Goal: Find specific page/section: Find specific page/section

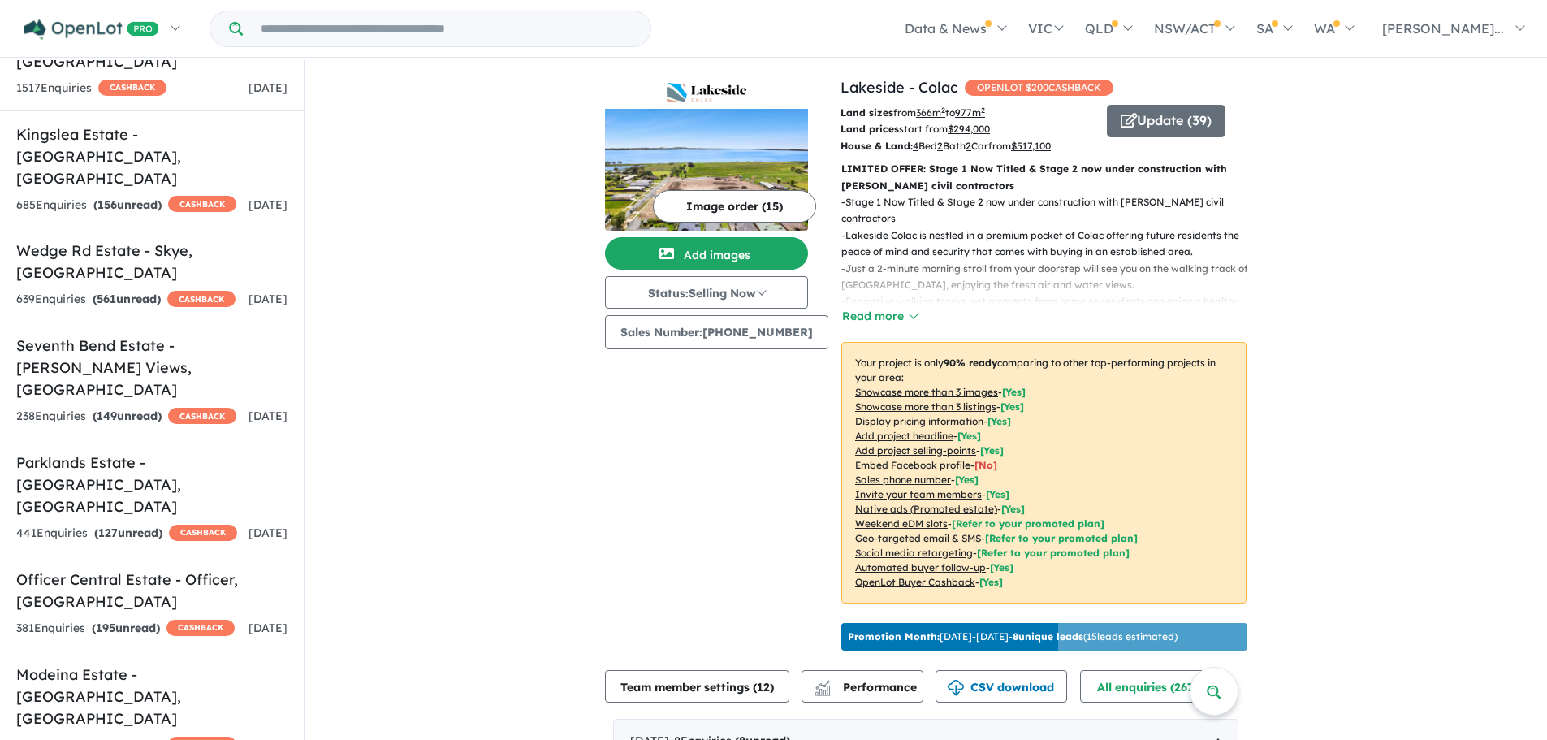
scroll to position [1786, 0]
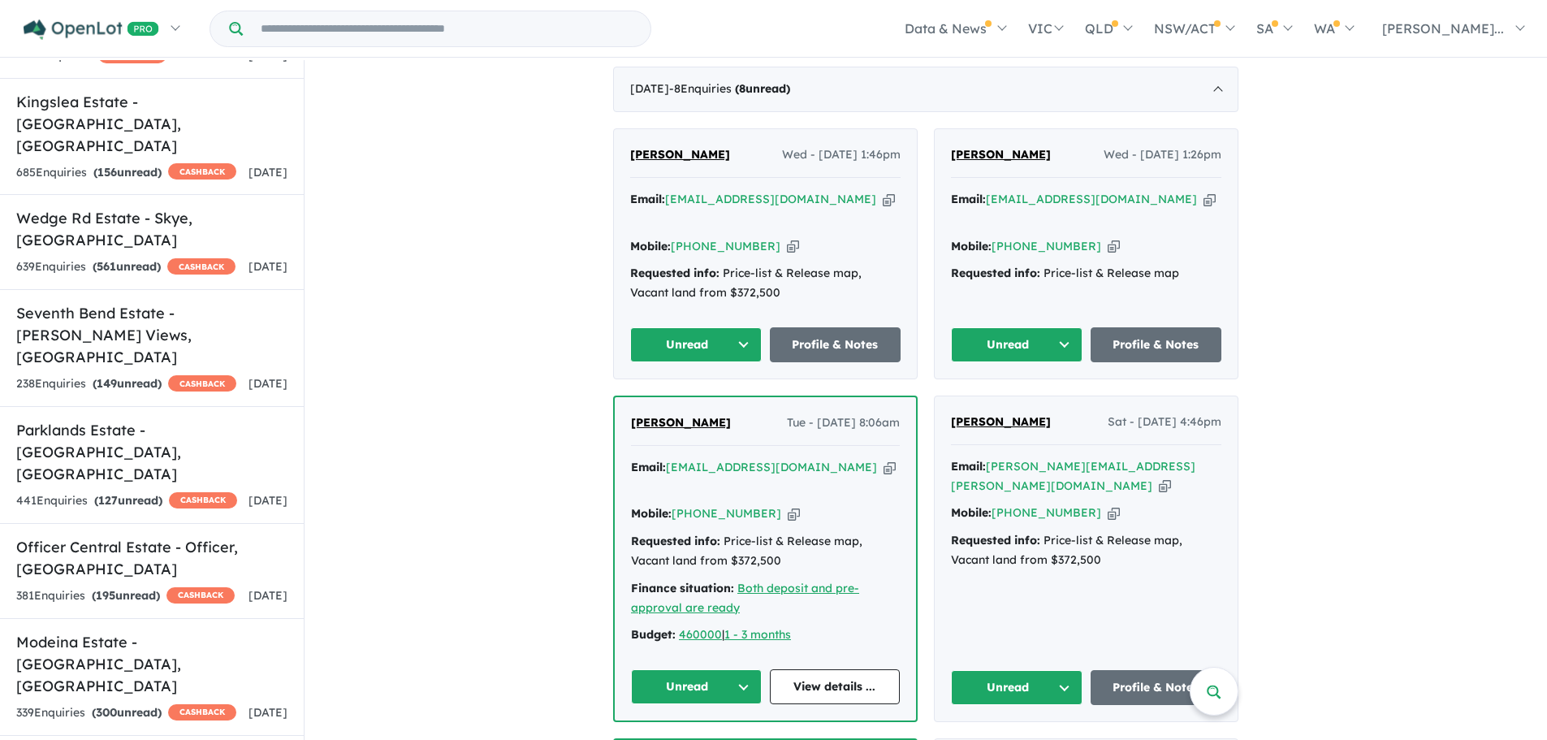
scroll to position [650, 0]
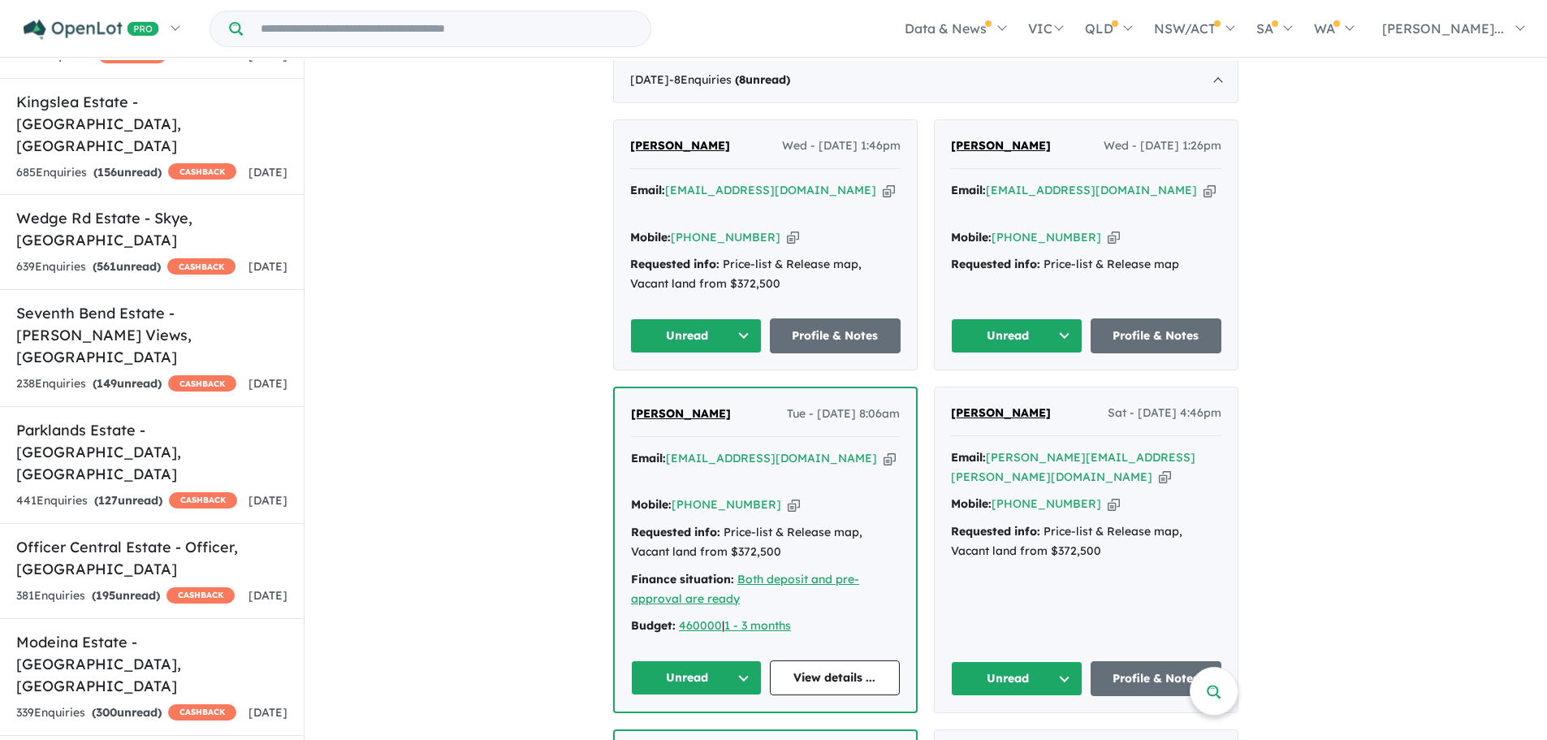
click at [852, 660] on link "View details ..." at bounding box center [835, 677] width 131 height 35
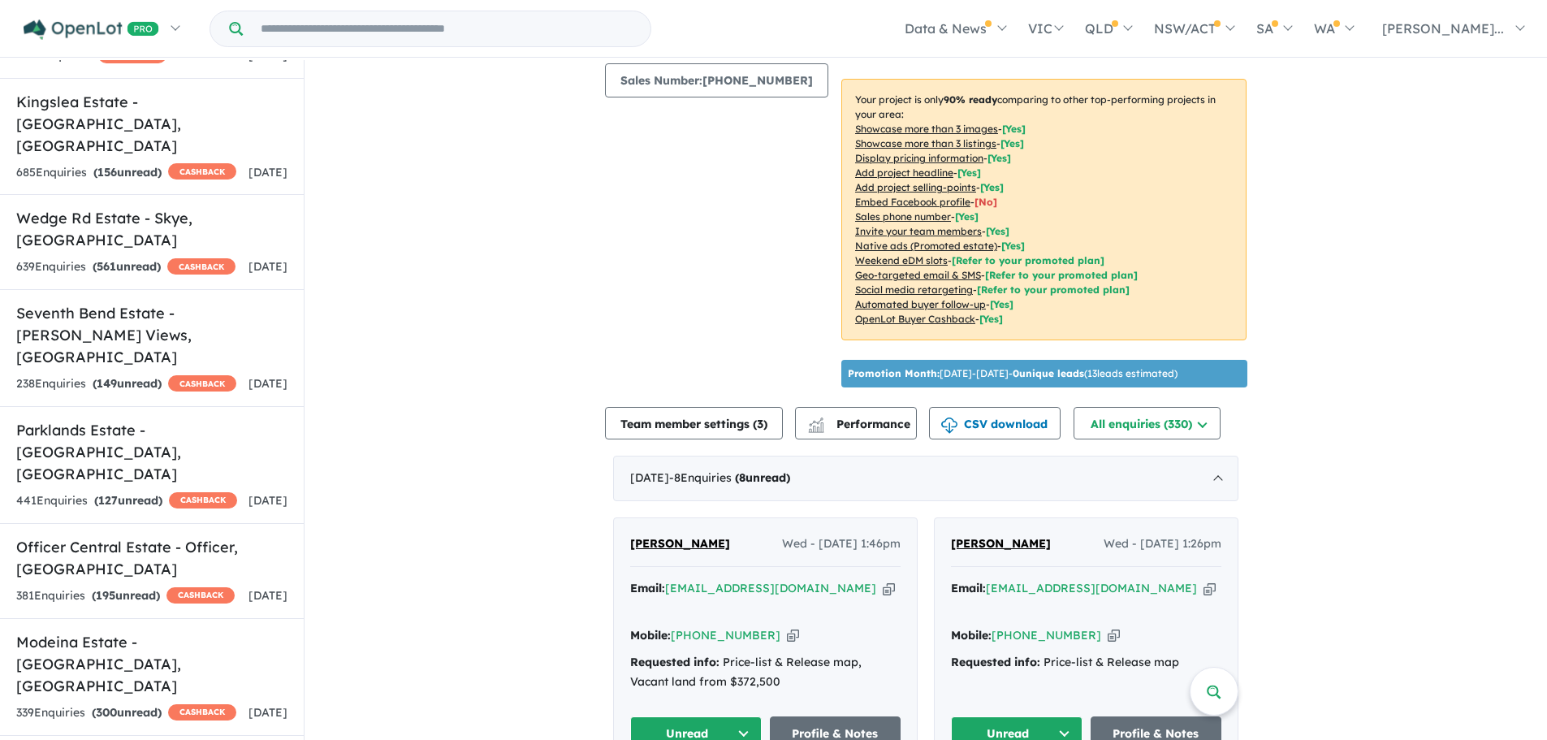
scroll to position [0, 0]
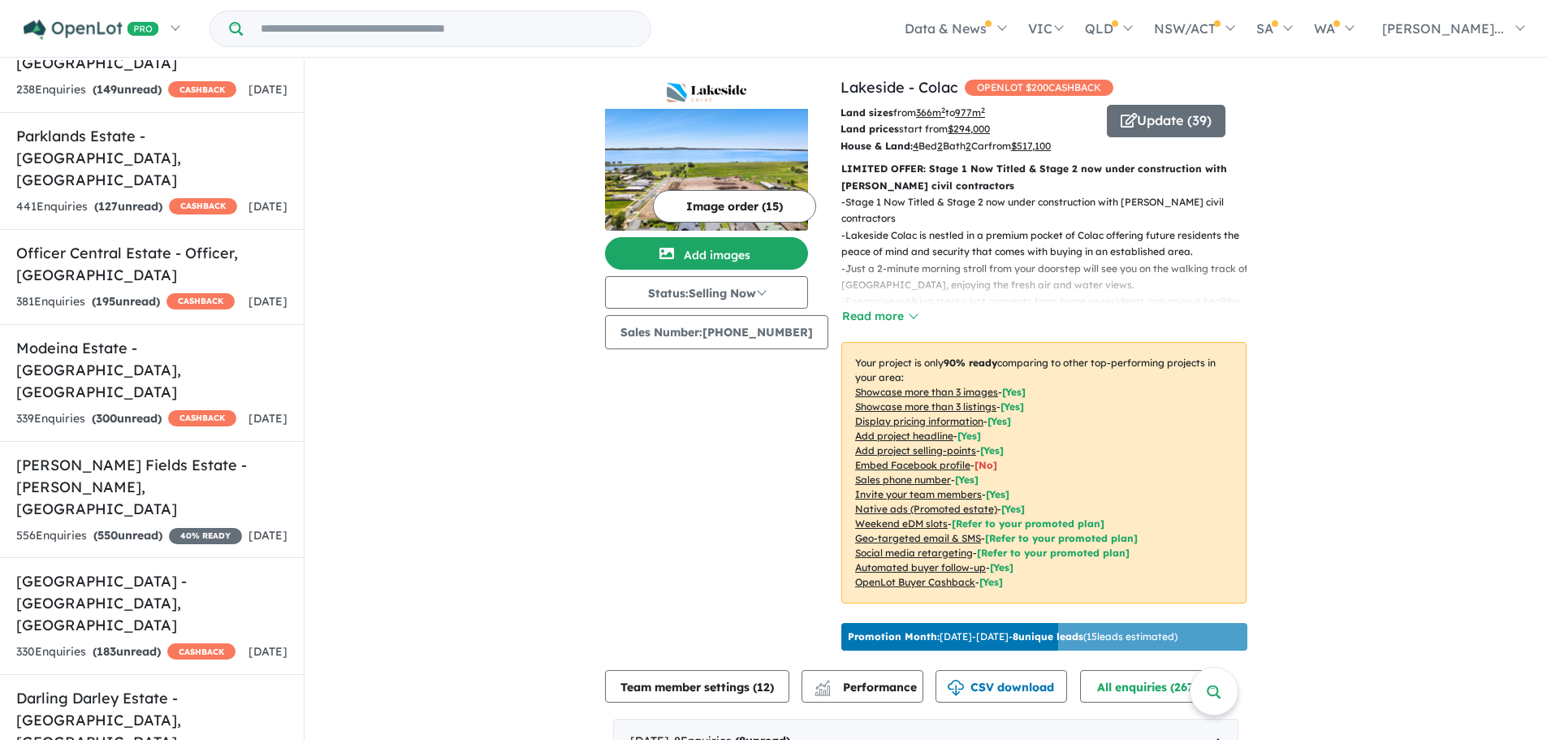
scroll to position [2081, 0]
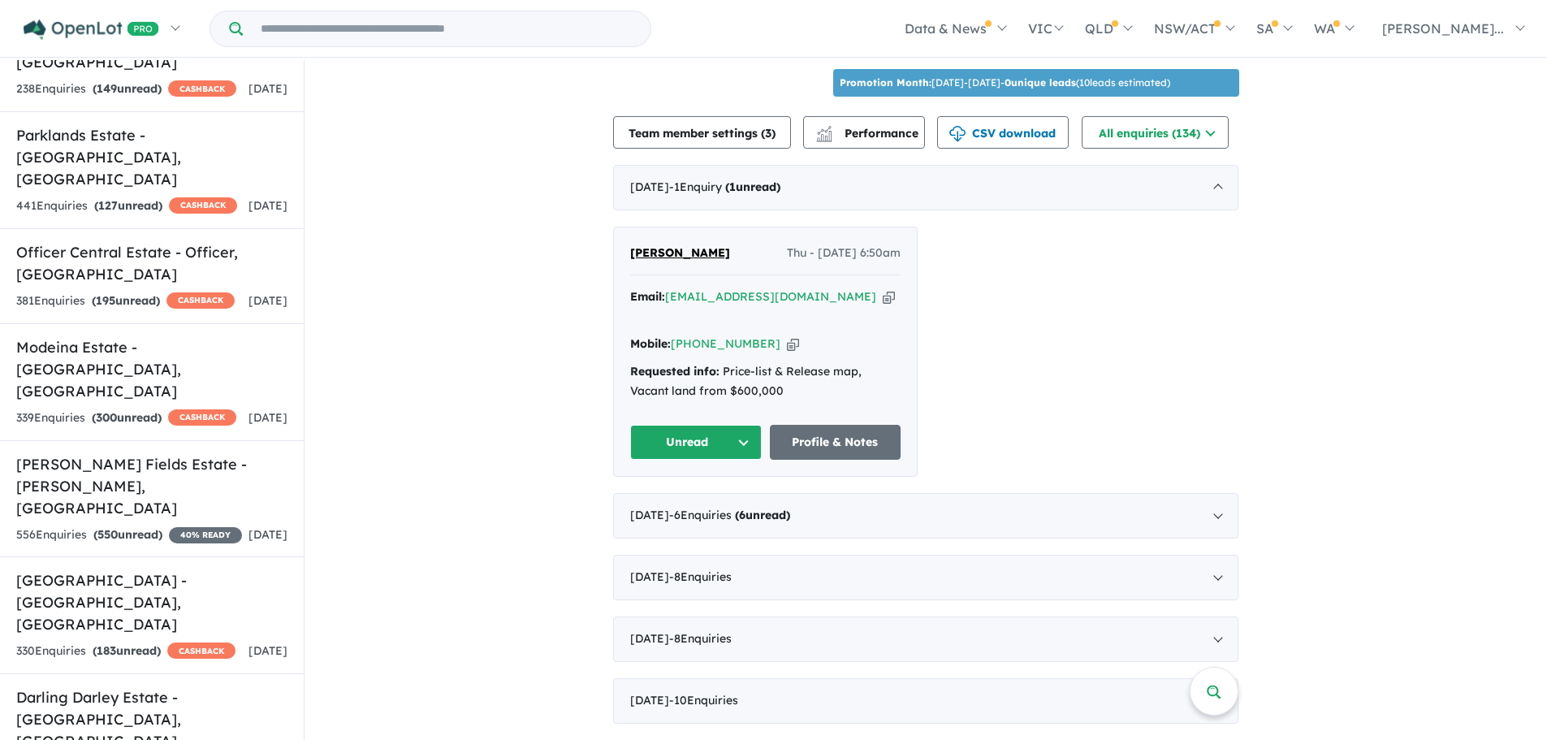
scroll to position [568, 0]
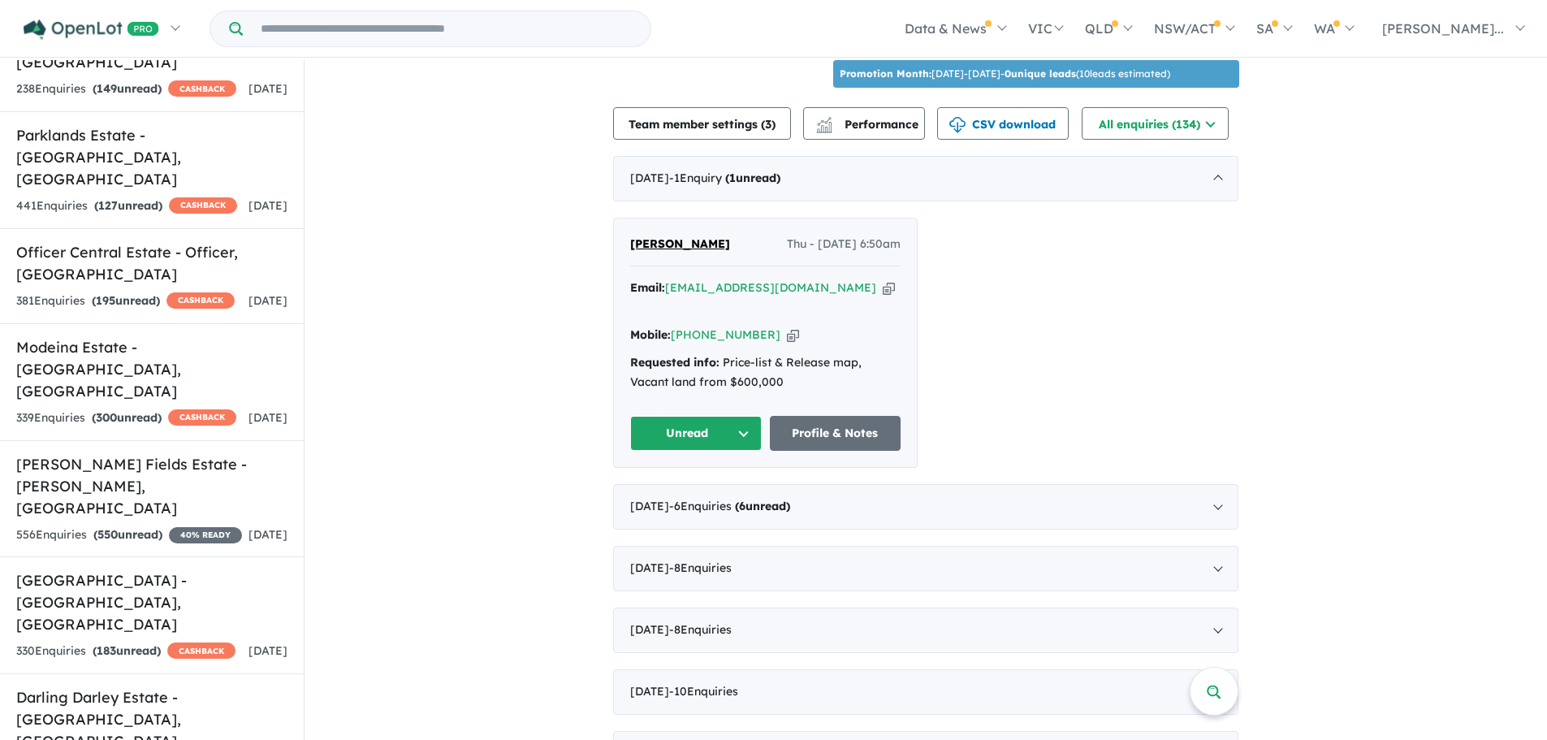
click at [1213, 505] on div "August 2025 - 6 Enquir ies ( 6 unread)" at bounding box center [925, 506] width 625 height 45
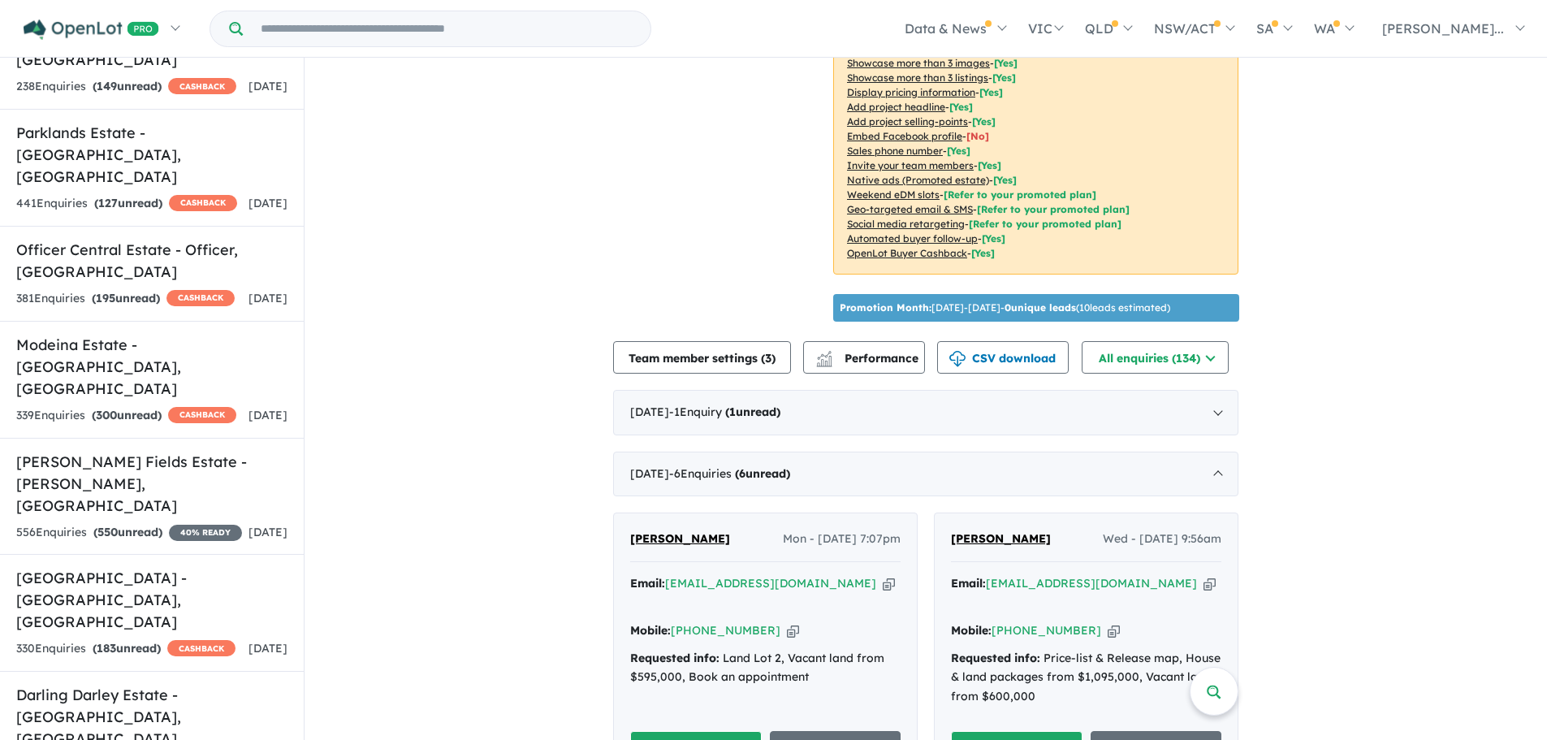
scroll to position [325, 0]
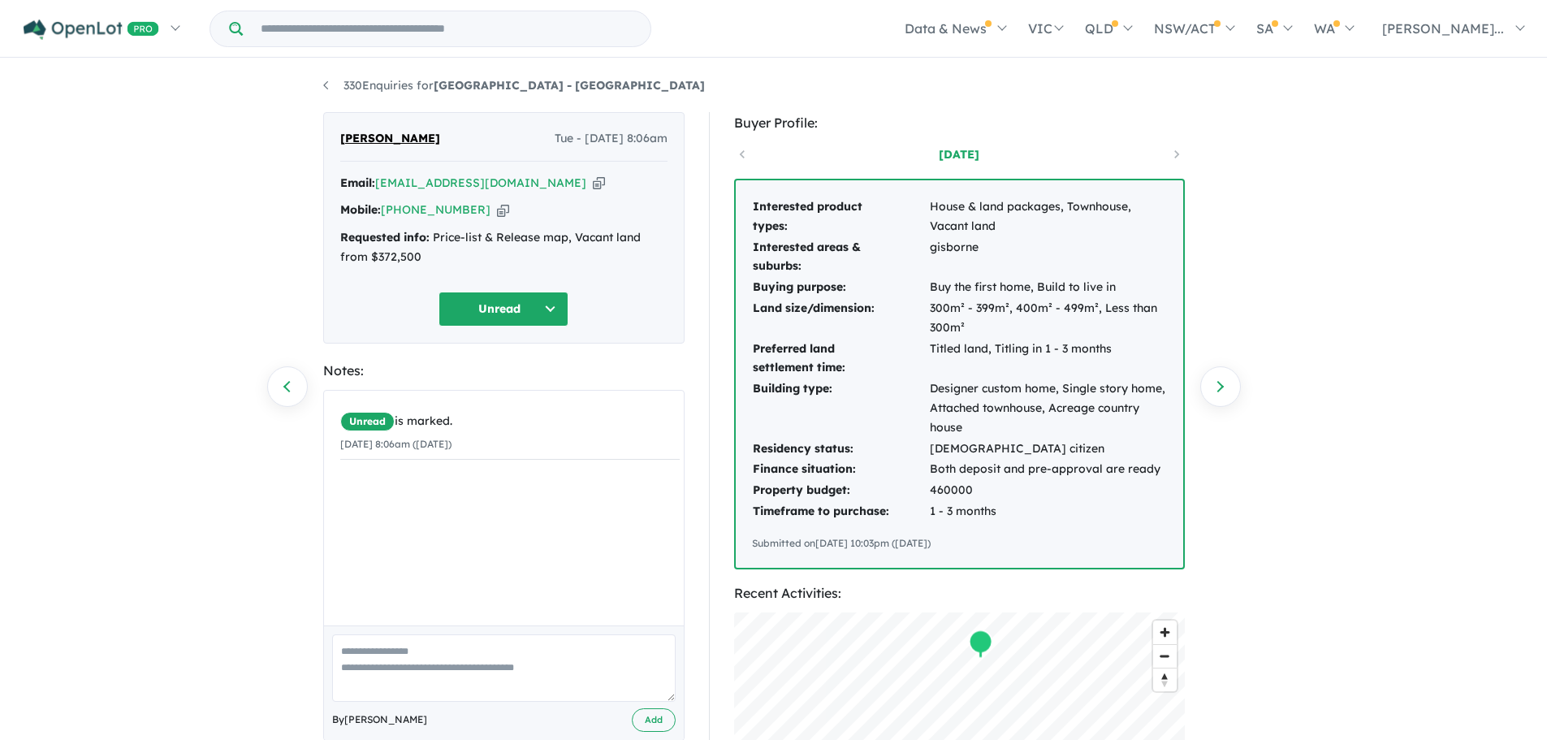
click at [349, 22] on input "Try estate name, suburb, builder or developer" at bounding box center [446, 28] width 401 height 35
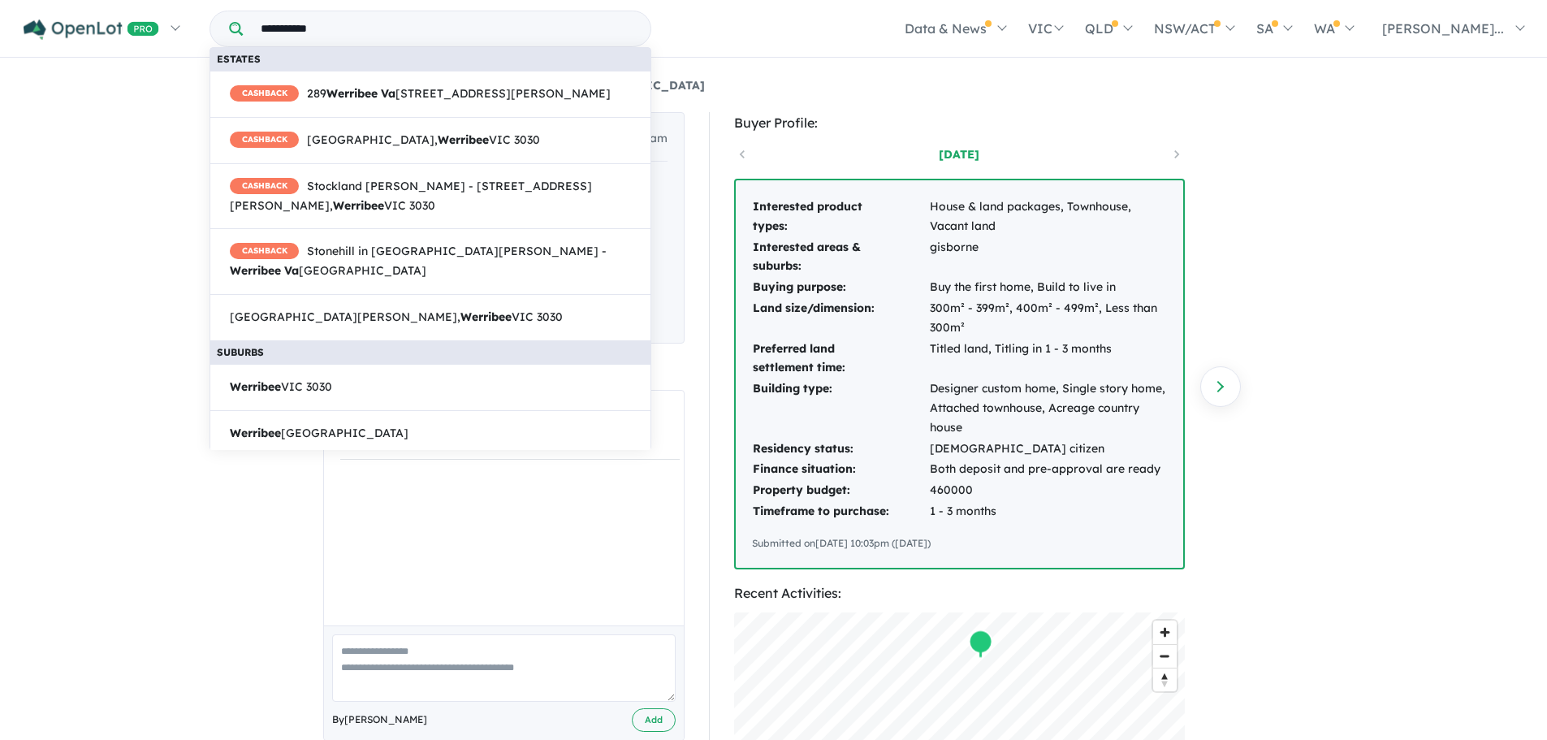
type input "**********"
click at [421, 94] on span "CASHBACK [STREET_ADDRESS][PERSON_NAME]" at bounding box center [420, 93] width 381 height 19
